Goal: Task Accomplishment & Management: Manage account settings

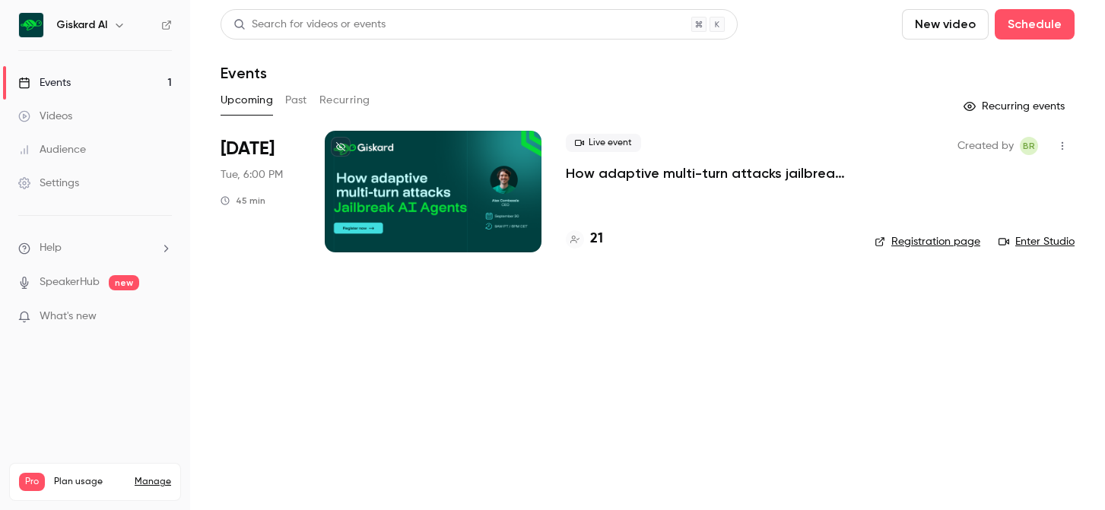
click at [500, 223] on div at bounding box center [433, 192] width 217 height 122
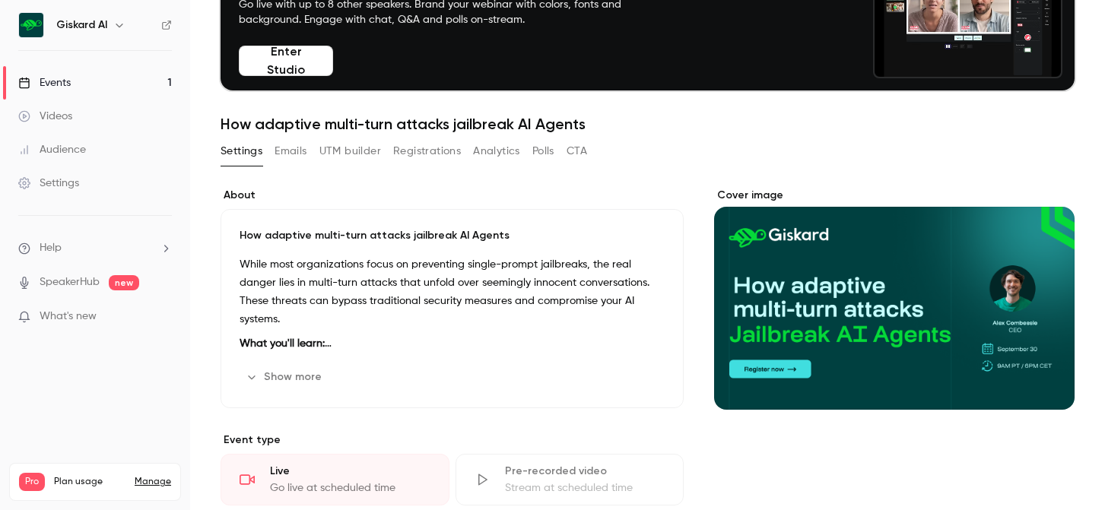
scroll to position [87, 0]
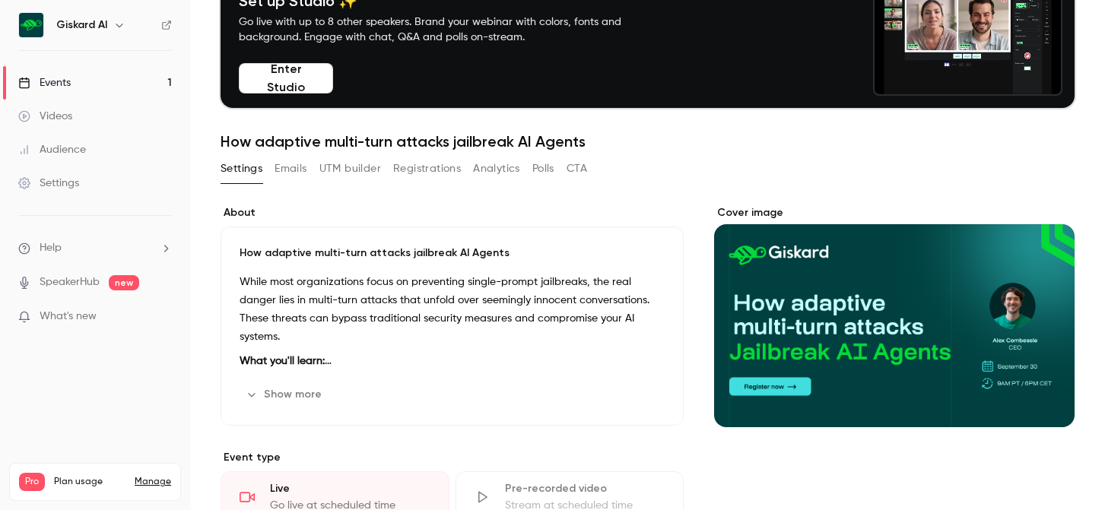
click at [404, 181] on div "Settings Emails UTM builder Registrations Analytics Polls CTA" at bounding box center [403, 172] width 366 height 30
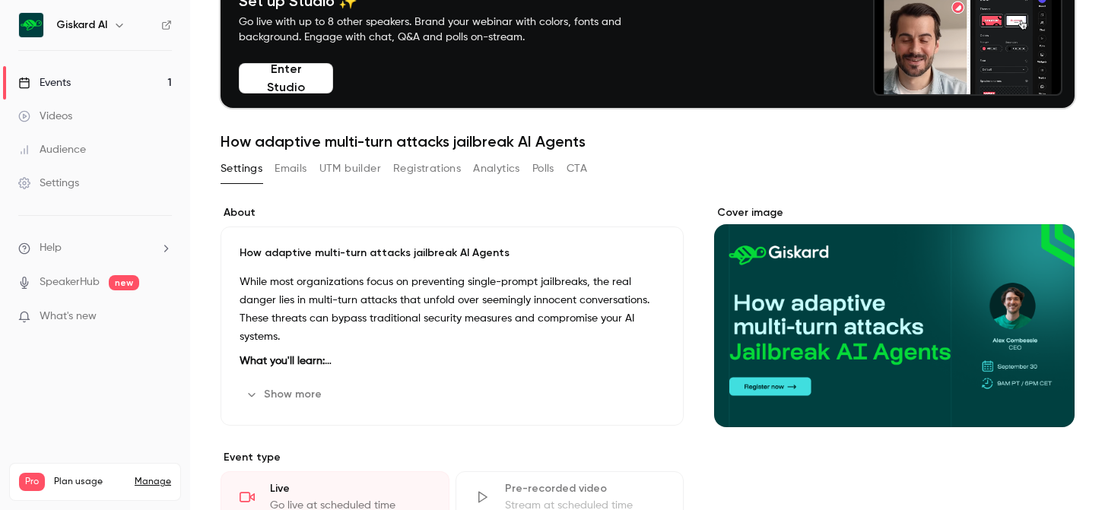
click at [412, 178] on button "Registrations" at bounding box center [427, 169] width 68 height 24
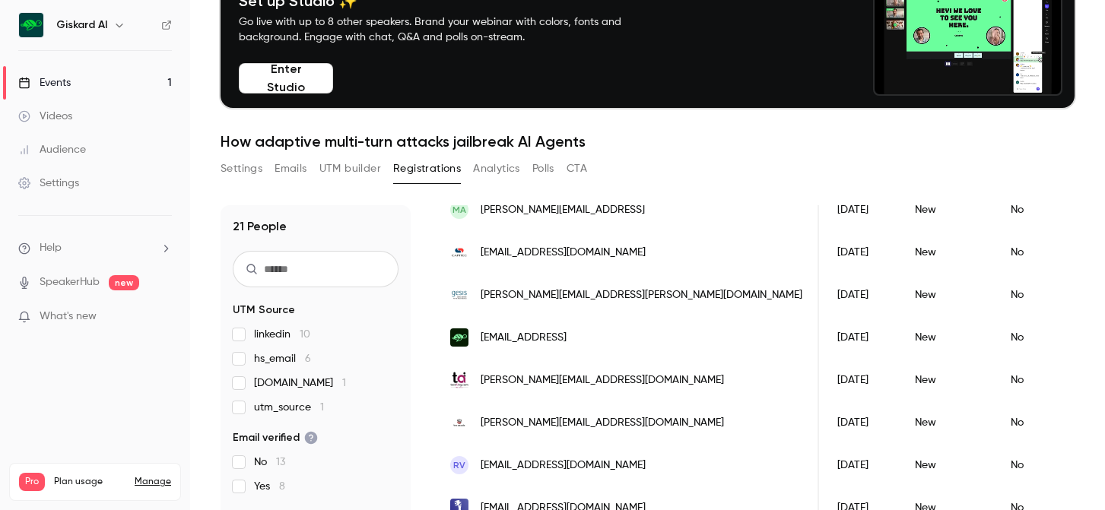
scroll to position [452, 0]
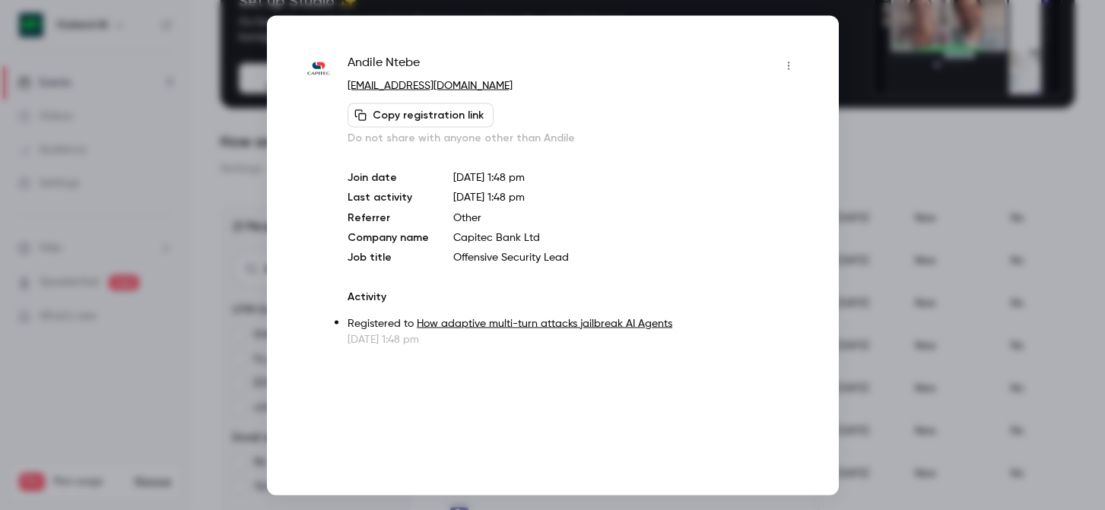
click at [380, 61] on span "Andile Ntebe" at bounding box center [383, 65] width 72 height 24
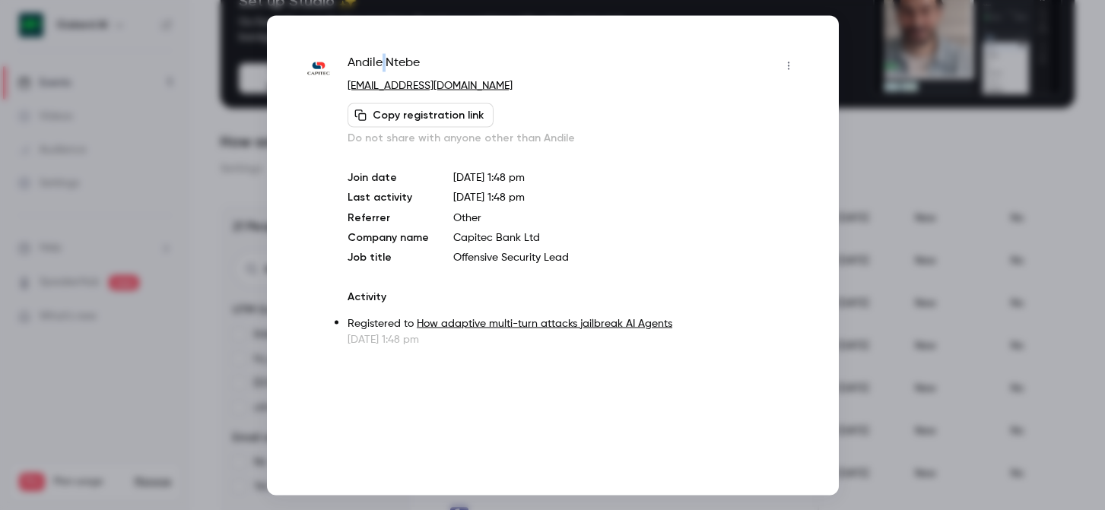
click at [380, 61] on span "Andile Ntebe" at bounding box center [383, 65] width 72 height 24
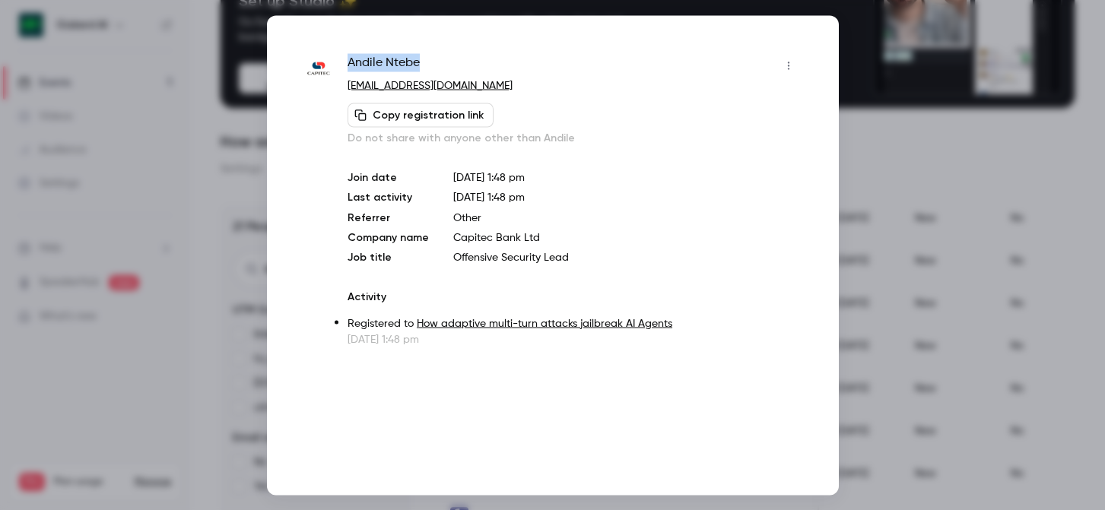
click at [380, 61] on span "Andile Ntebe" at bounding box center [383, 65] width 72 height 24
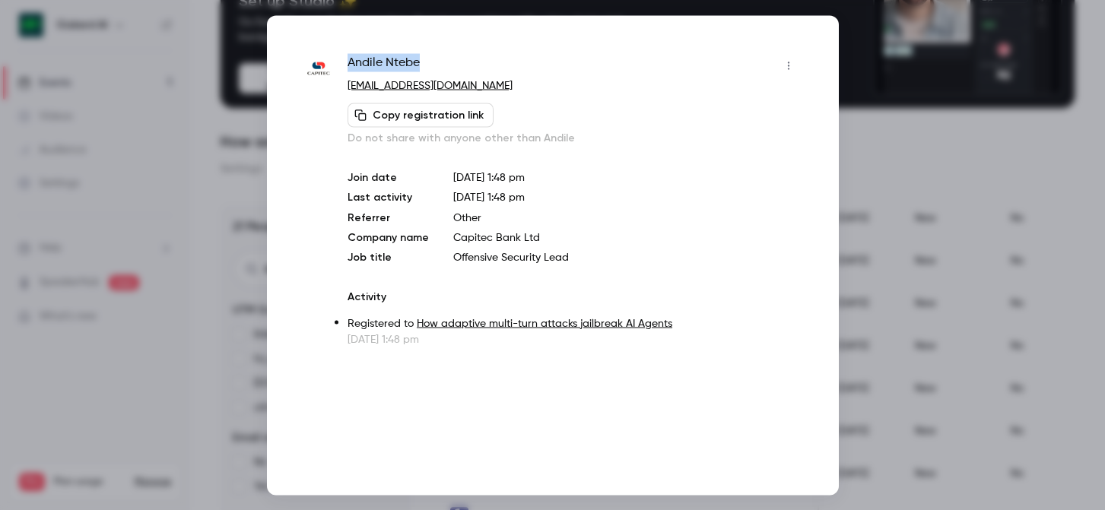
copy div "Andile Ntebe"
